Goal: Find specific page/section: Find specific page/section

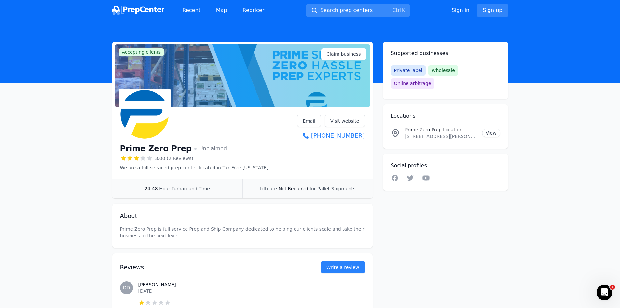
click at [337, 13] on span "Search prep centers" at bounding box center [346, 11] width 52 height 8
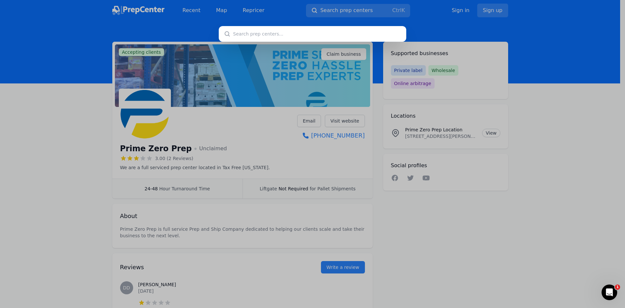
paste input "Mountain Home Prep and Ship, LLC"
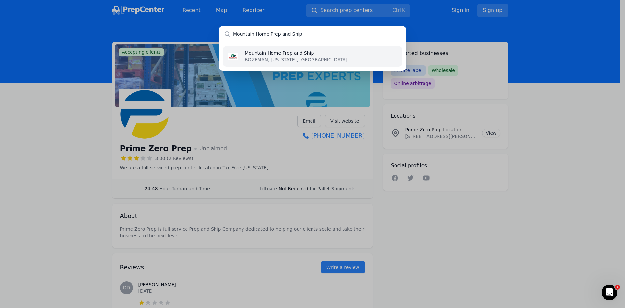
type input "Mountain Home Prep and Ship"
click at [297, 60] on p "BOZEMAN, [US_STATE], [GEOGRAPHIC_DATA]" at bounding box center [296, 59] width 103 height 7
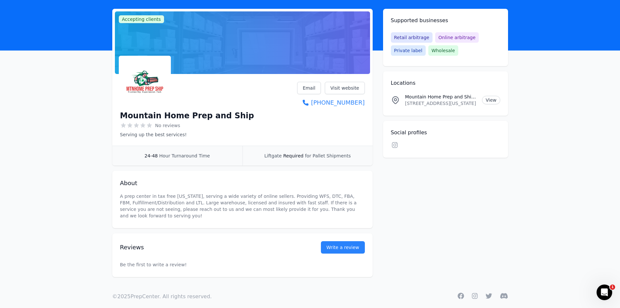
scroll to position [35, 0]
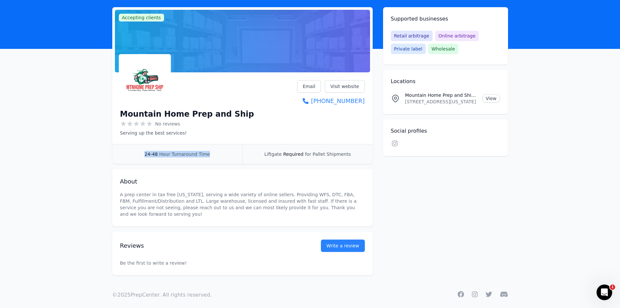
drag, startPoint x: 212, startPoint y: 155, endPoint x: 138, endPoint y: 157, distance: 73.6
click at [138, 157] on div "24-48 Hour Turnaround Time" at bounding box center [177, 154] width 130 height 20
copy div "24-48 Hour Turnaround Time"
